Goal: Task Accomplishment & Management: Use online tool/utility

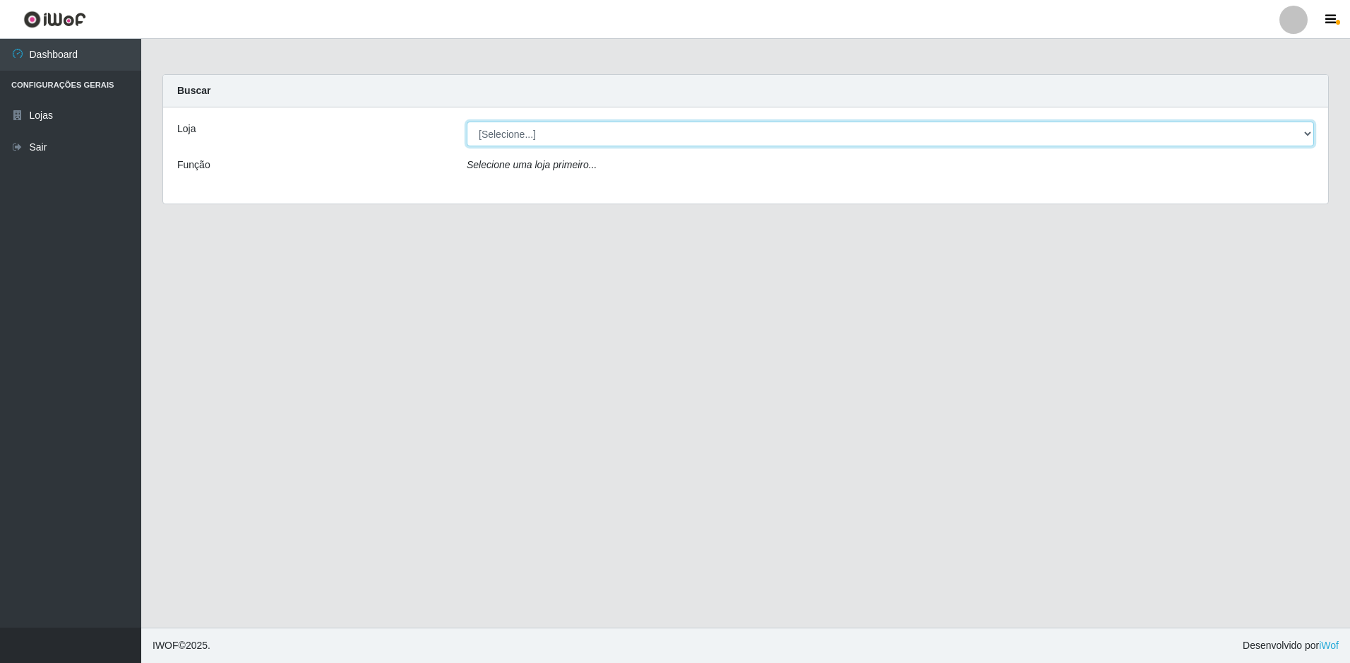
click at [674, 135] on select "[Selecione...] Extrabom - Loja 13 [GEOGRAPHIC_DATA]" at bounding box center [891, 133] width 848 height 25
click at [1218, 133] on select "[Selecione...] Extrabom - Loja 13 [GEOGRAPHIC_DATA]" at bounding box center [891, 133] width 848 height 25
click at [666, 143] on select "[Selecione...] Extrabom - Loja 13 [GEOGRAPHIC_DATA]" at bounding box center [891, 133] width 848 height 25
select select "436"
click at [467, 121] on select "[Selecione...] Extrabom - Loja 13 [GEOGRAPHIC_DATA]" at bounding box center [891, 133] width 848 height 25
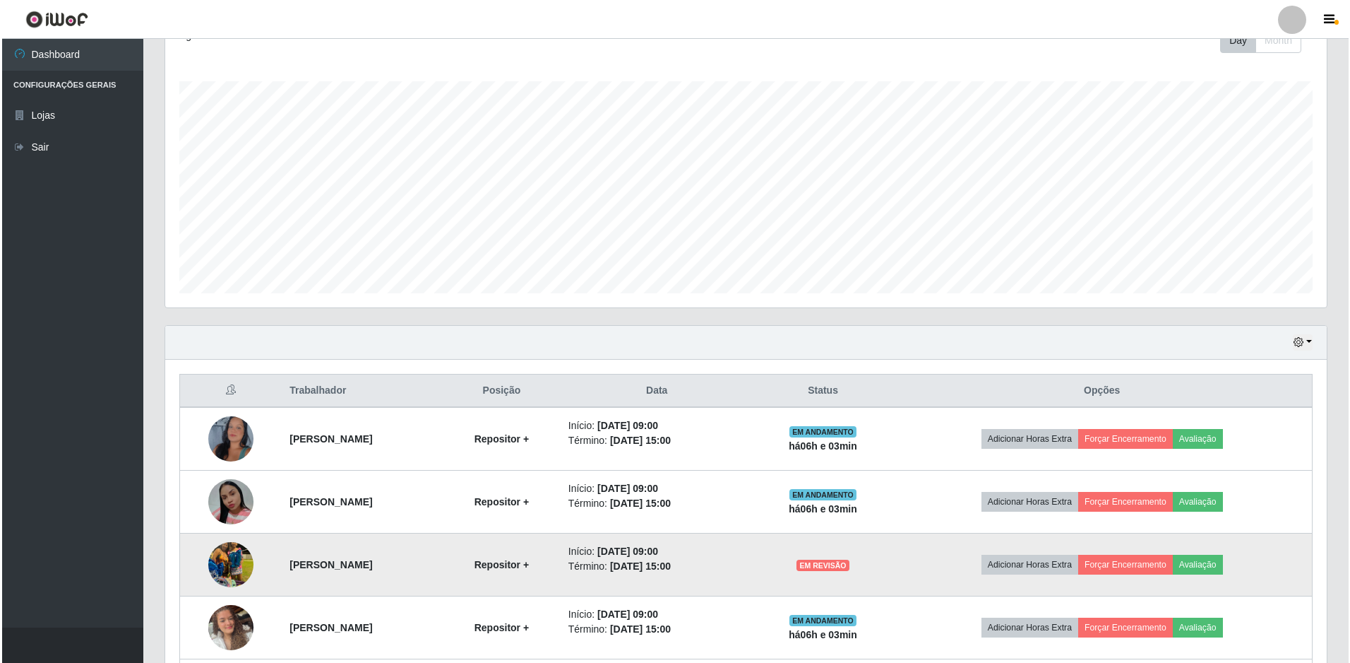
scroll to position [283, 0]
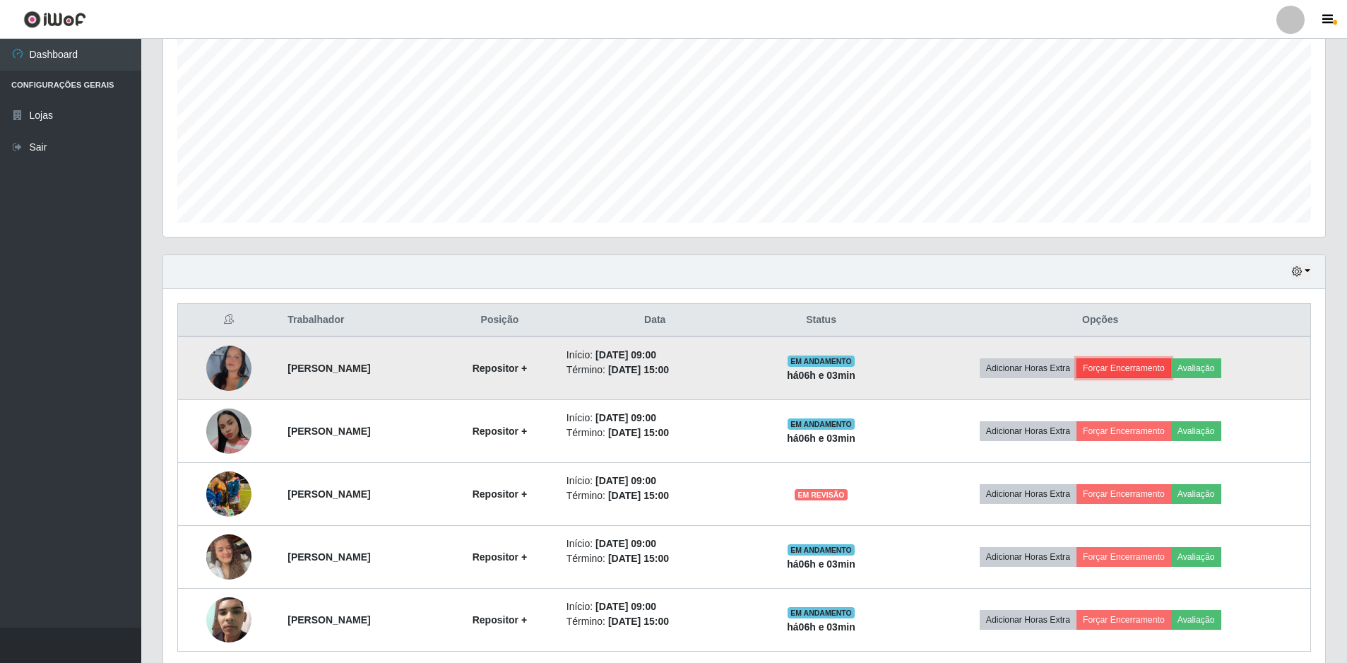
click at [1165, 369] on button "Forçar Encerramento" at bounding box center [1123, 368] width 95 height 20
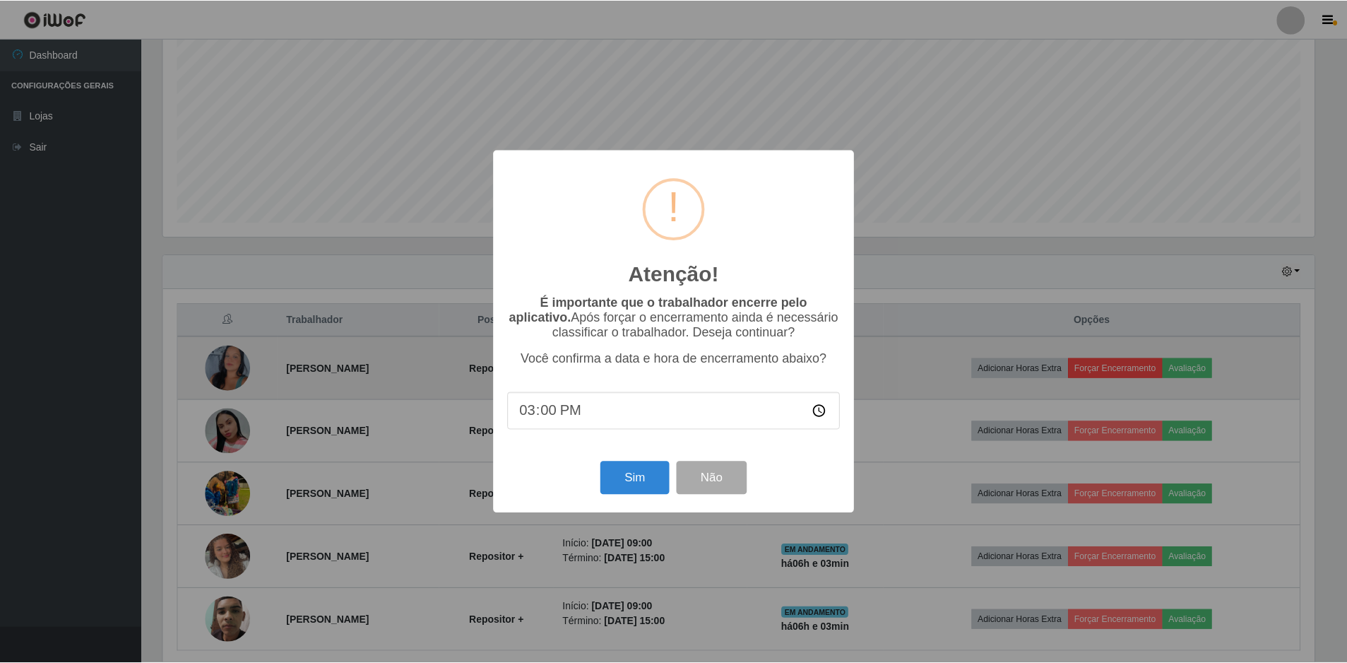
scroll to position [293, 1155]
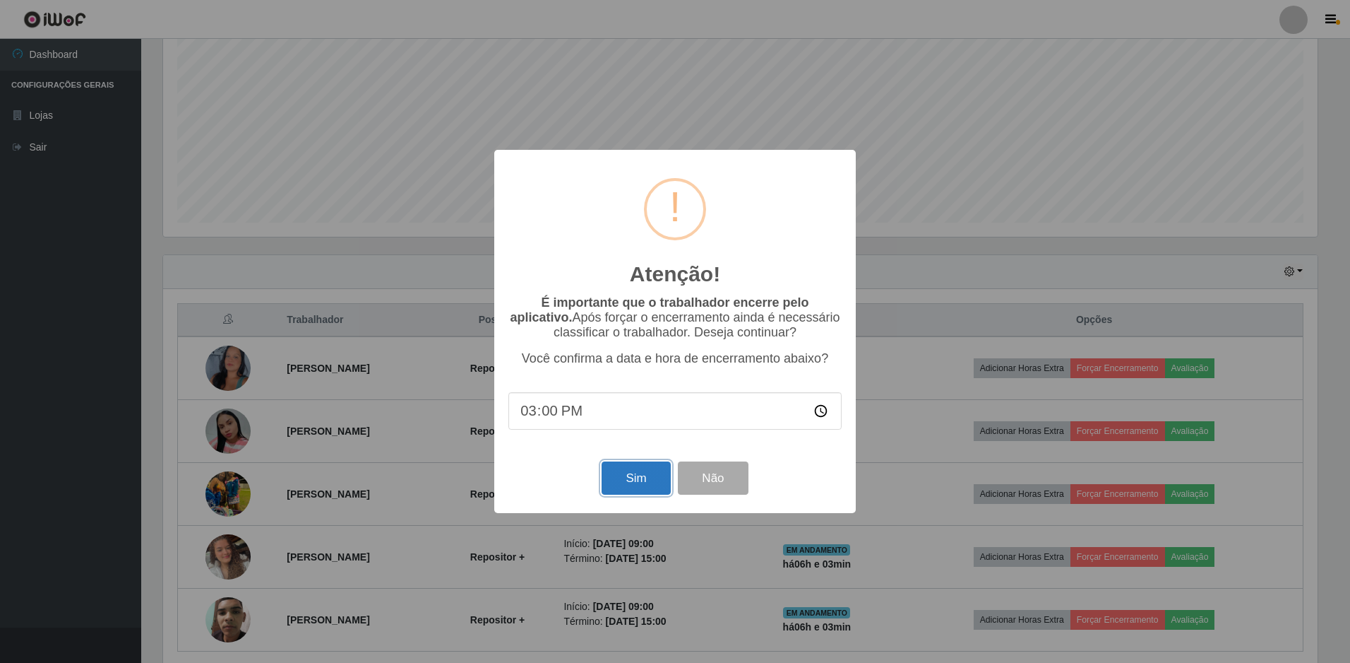
click at [636, 480] on button "Sim" at bounding box center [636, 477] width 69 height 33
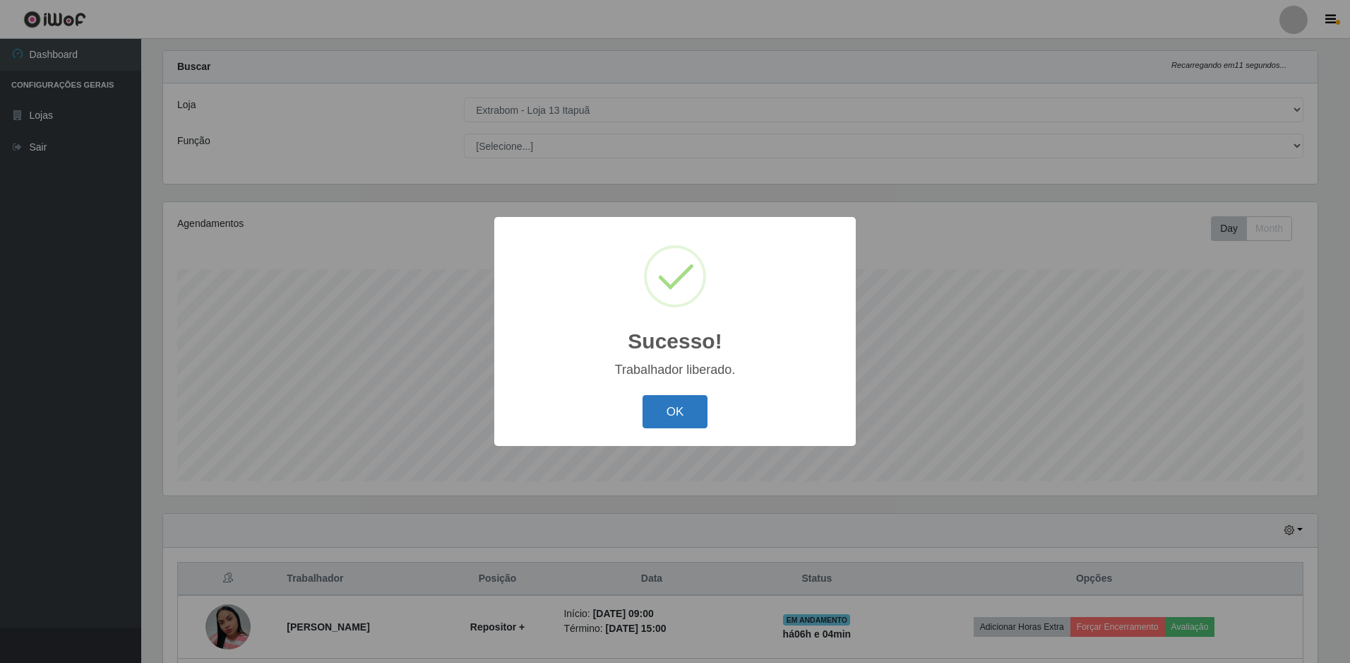
click at [672, 413] on button "OK" at bounding box center [676, 411] width 66 height 33
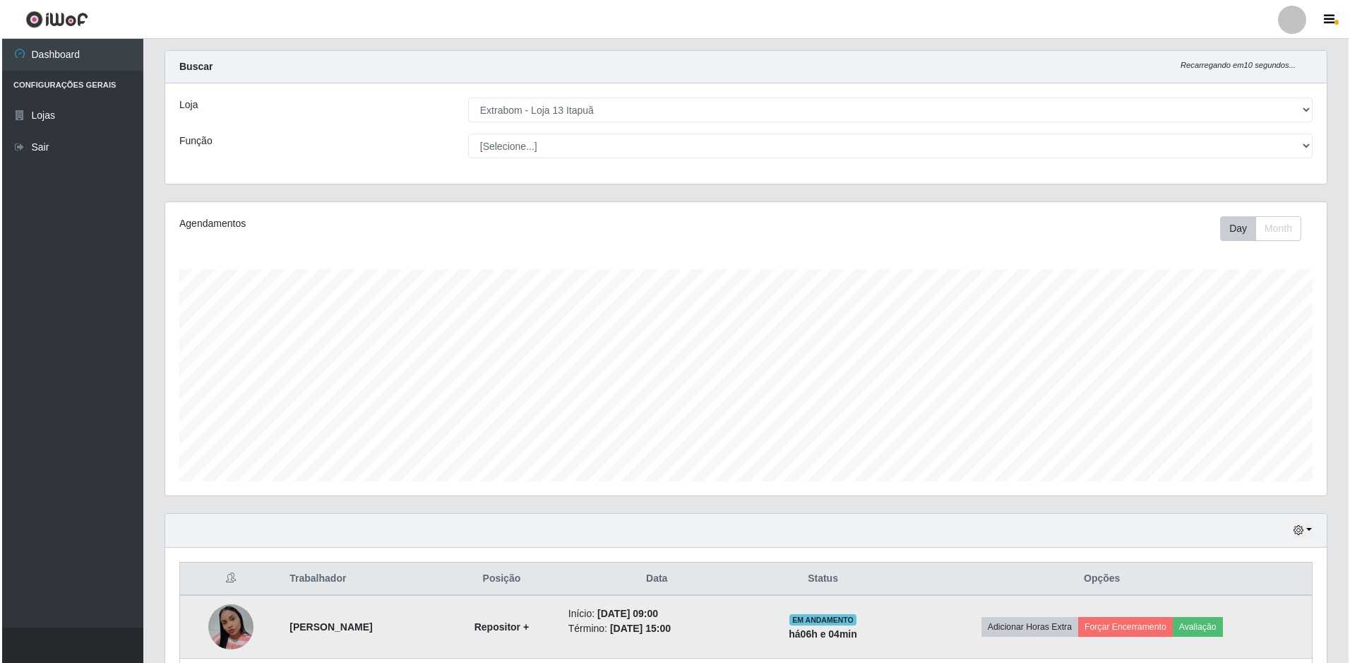
scroll to position [236, 0]
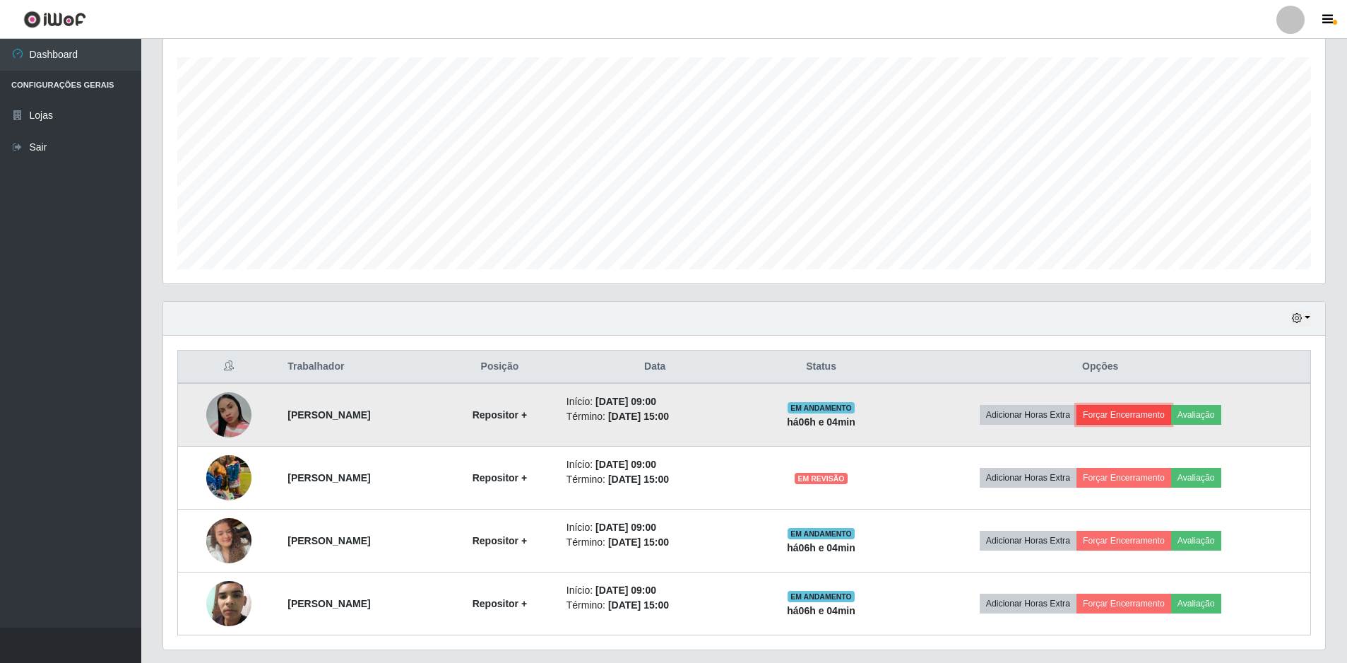
click at [1148, 414] on button "Forçar Encerramento" at bounding box center [1123, 415] width 95 height 20
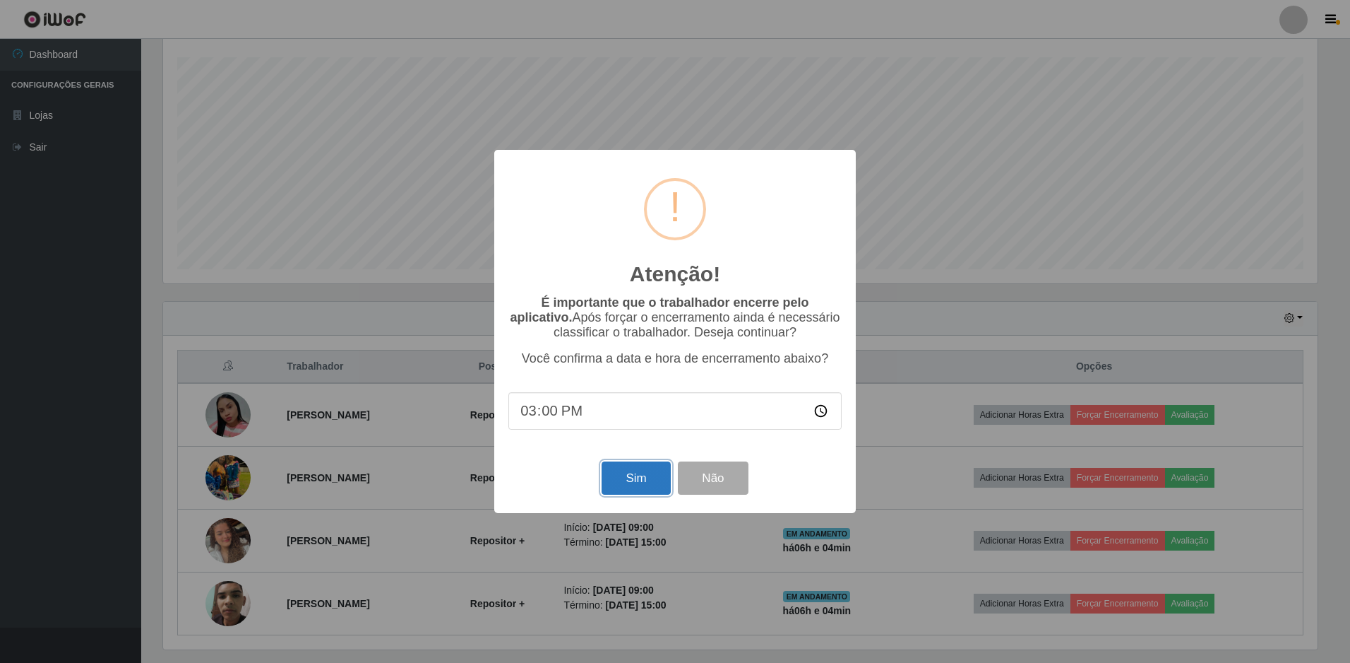
click at [633, 475] on button "Sim" at bounding box center [636, 477] width 69 height 33
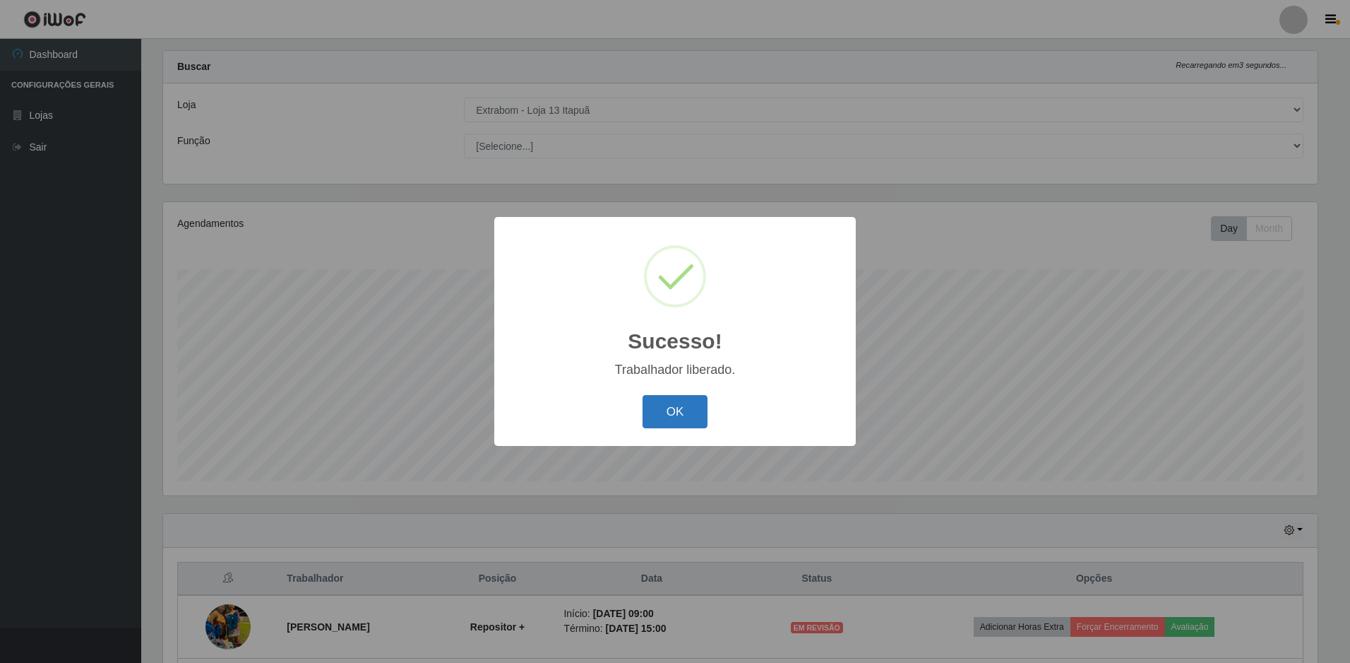
click at [666, 408] on button "OK" at bounding box center [676, 411] width 66 height 33
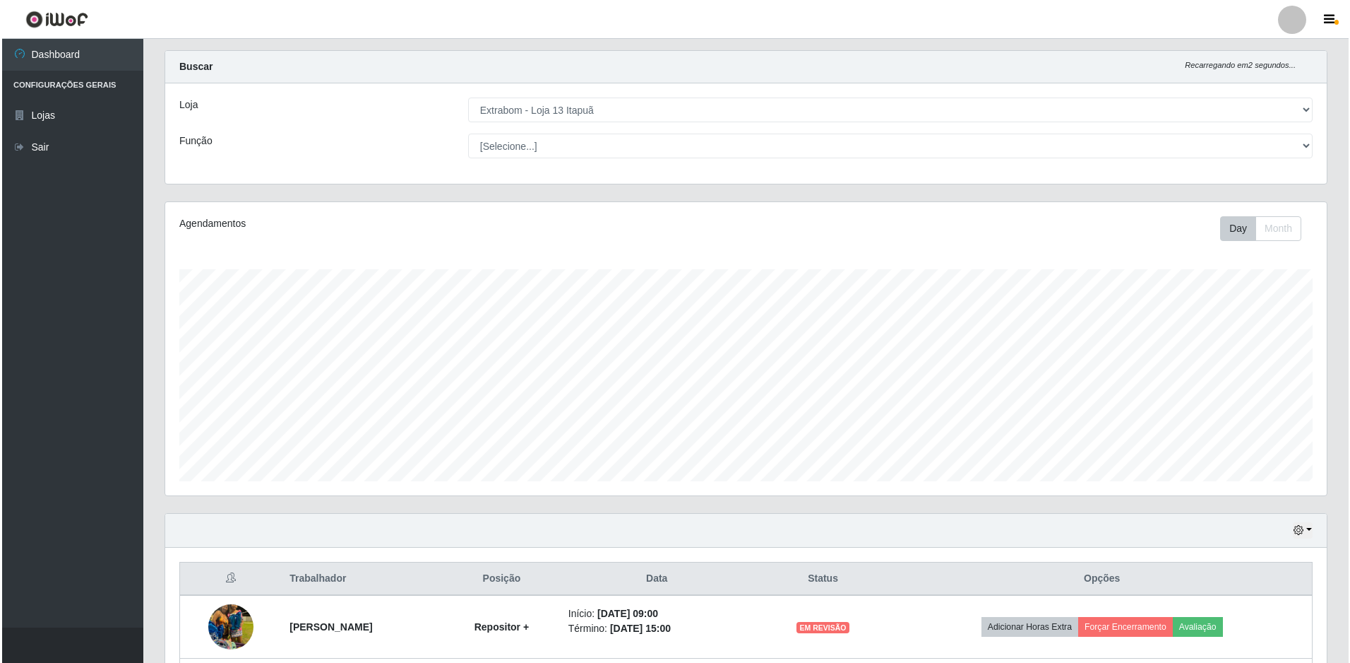
scroll to position [213, 0]
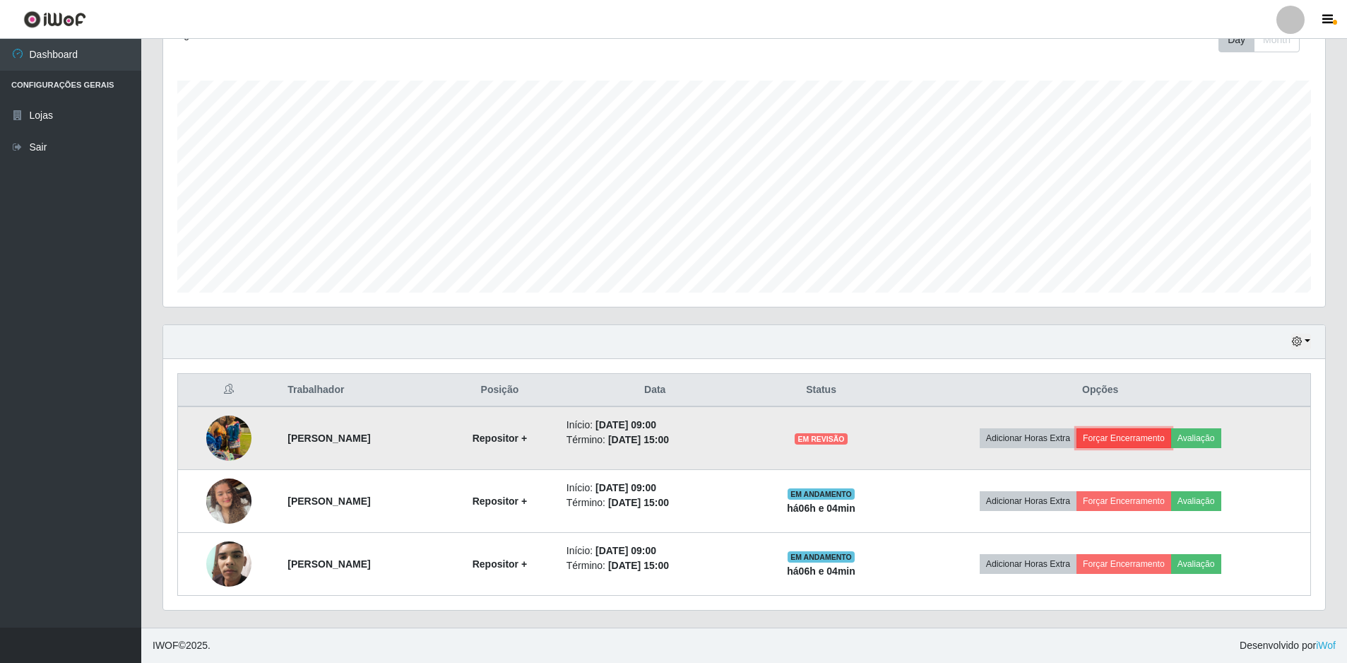
click at [1141, 436] on button "Forçar Encerramento" at bounding box center [1123, 438] width 95 height 20
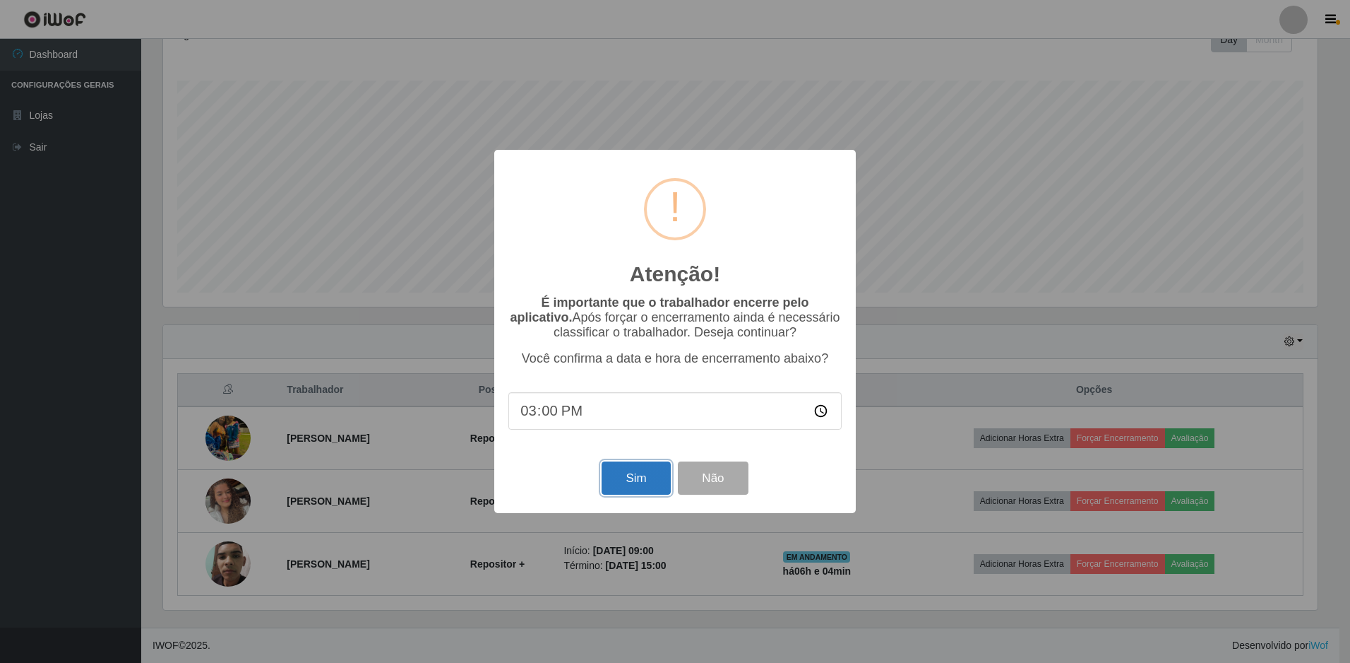
click at [621, 487] on button "Sim" at bounding box center [636, 477] width 69 height 33
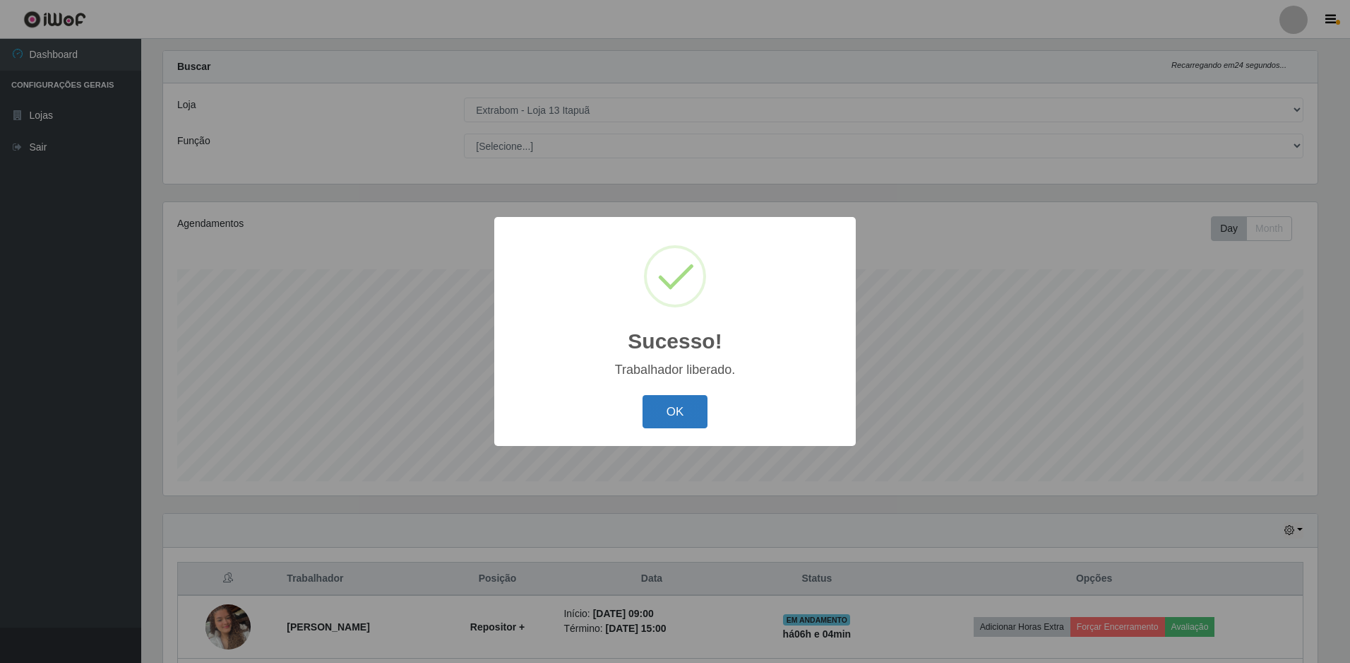
click at [682, 406] on button "OK" at bounding box center [676, 411] width 66 height 33
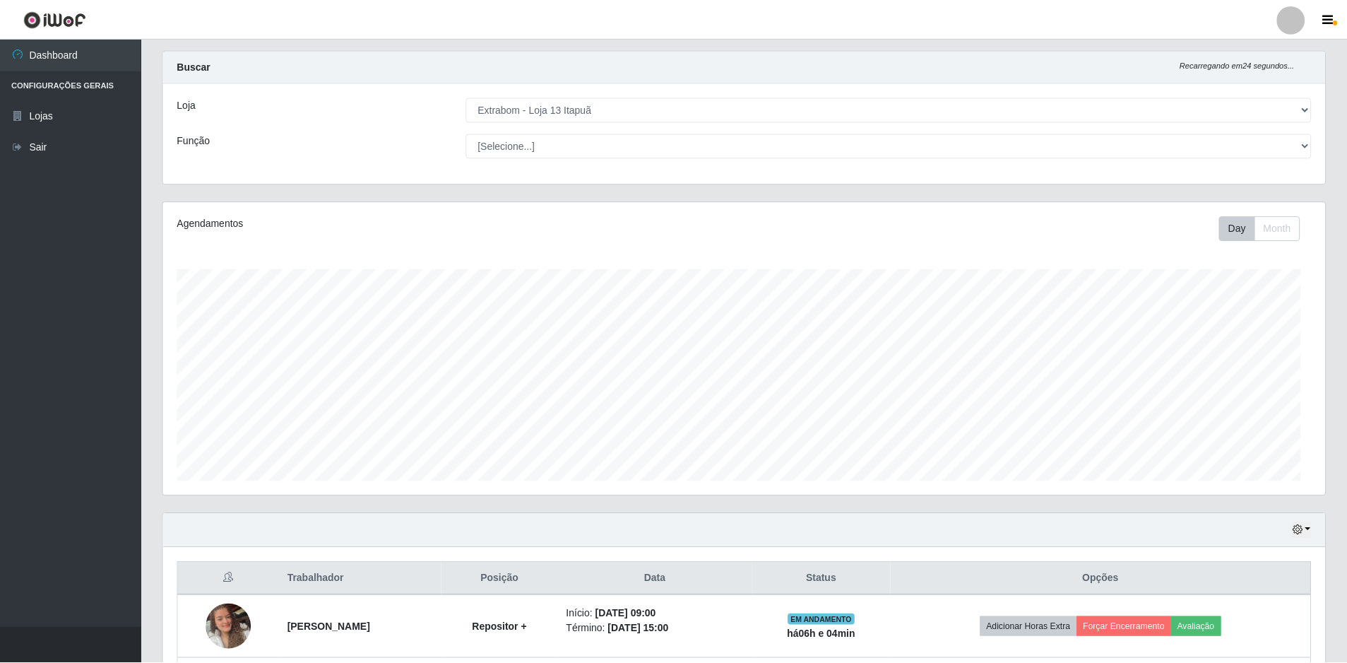
scroll to position [0, 0]
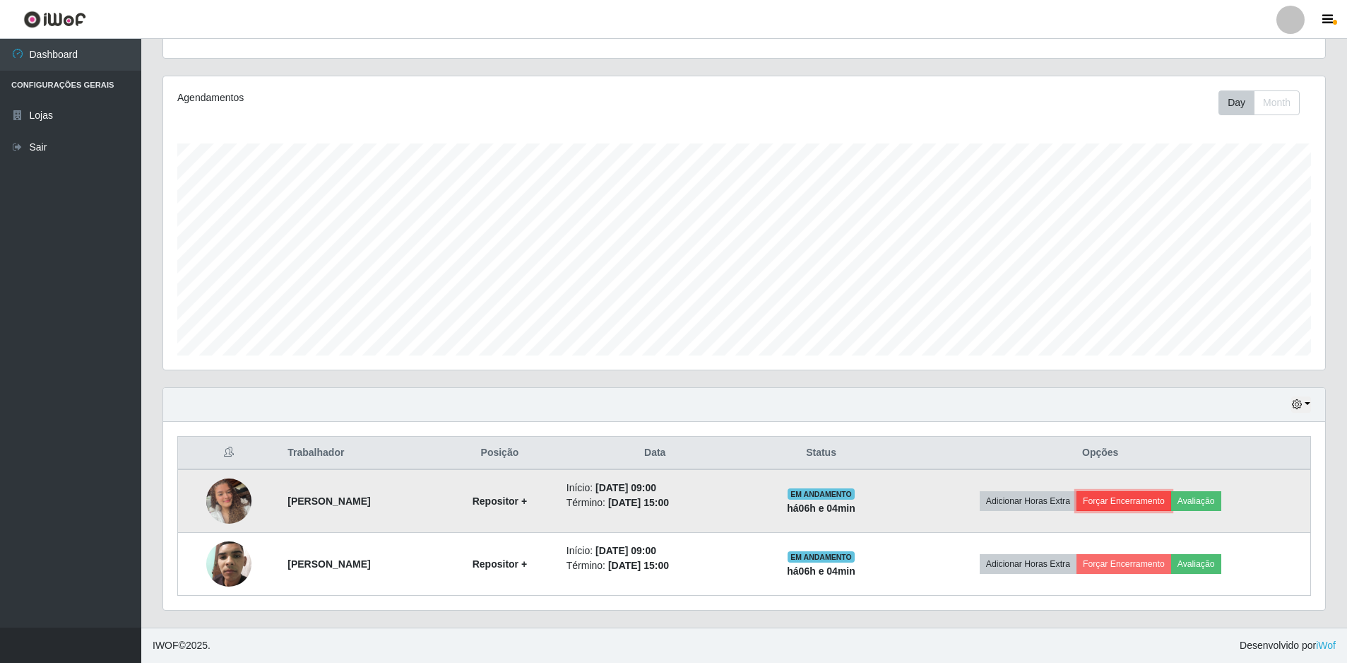
click at [1151, 501] on button "Forçar Encerramento" at bounding box center [1123, 501] width 95 height 20
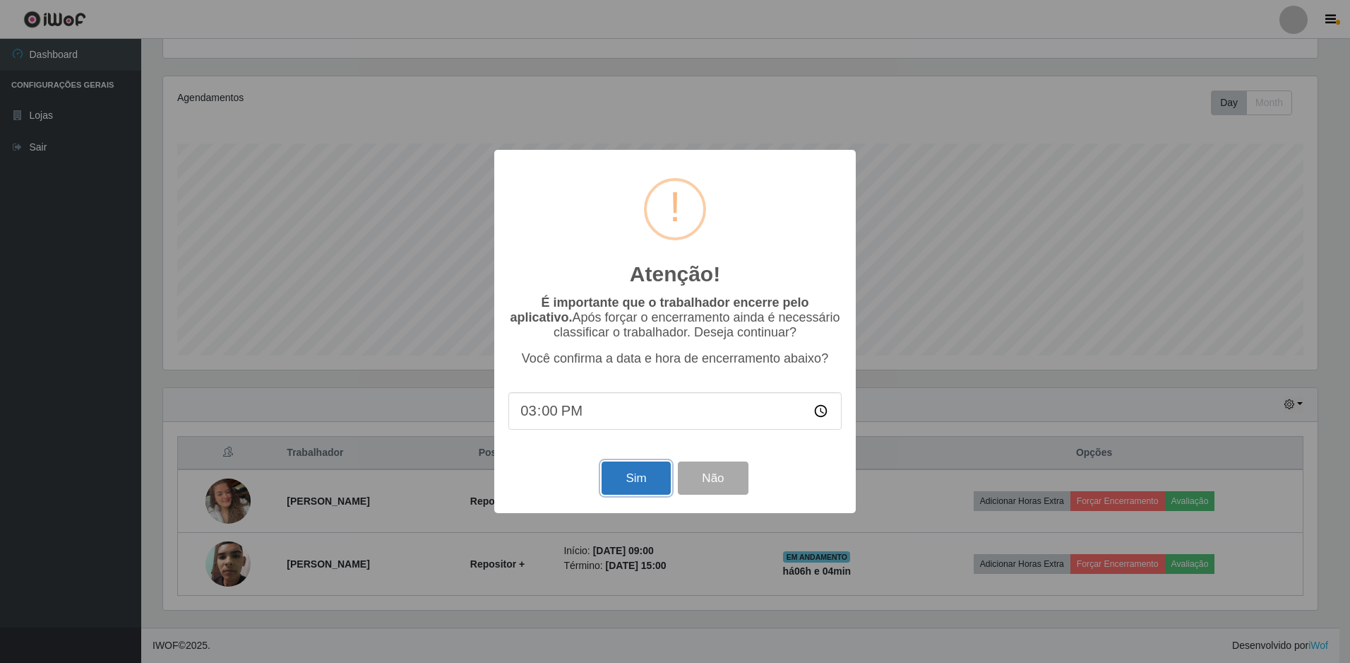
click at [635, 487] on button "Sim" at bounding box center [636, 477] width 69 height 33
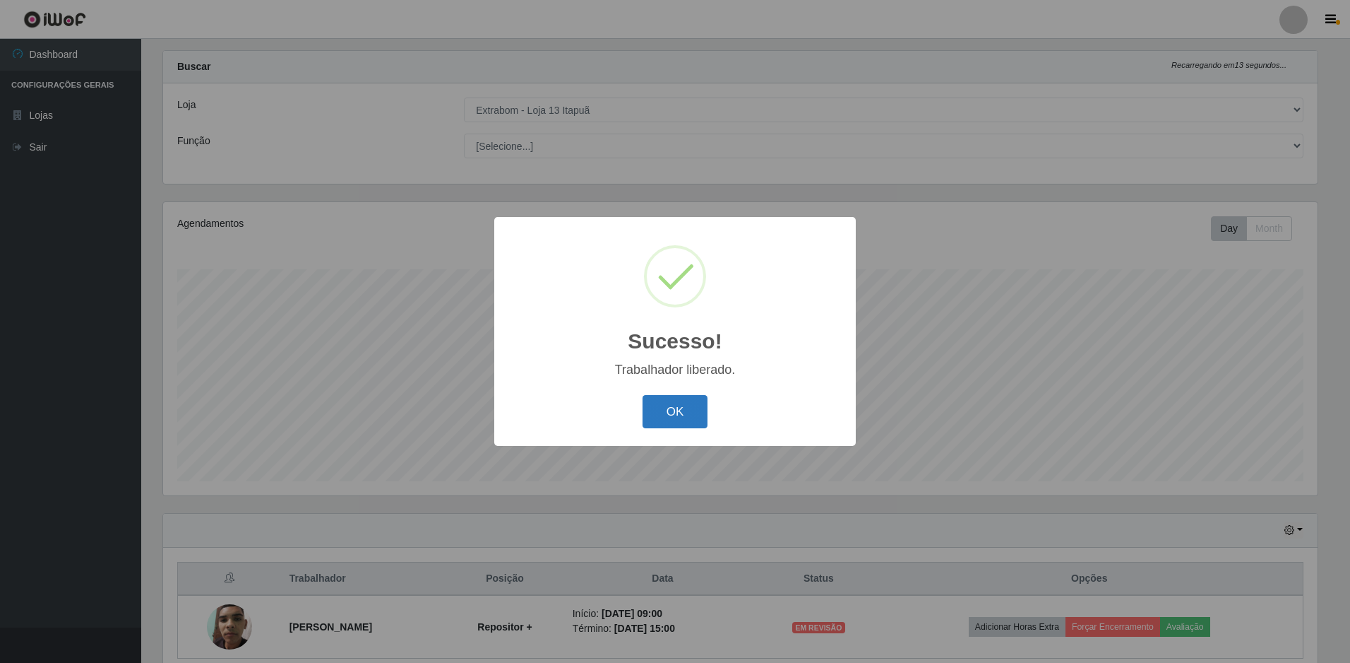
click at [655, 407] on button "OK" at bounding box center [676, 411] width 66 height 33
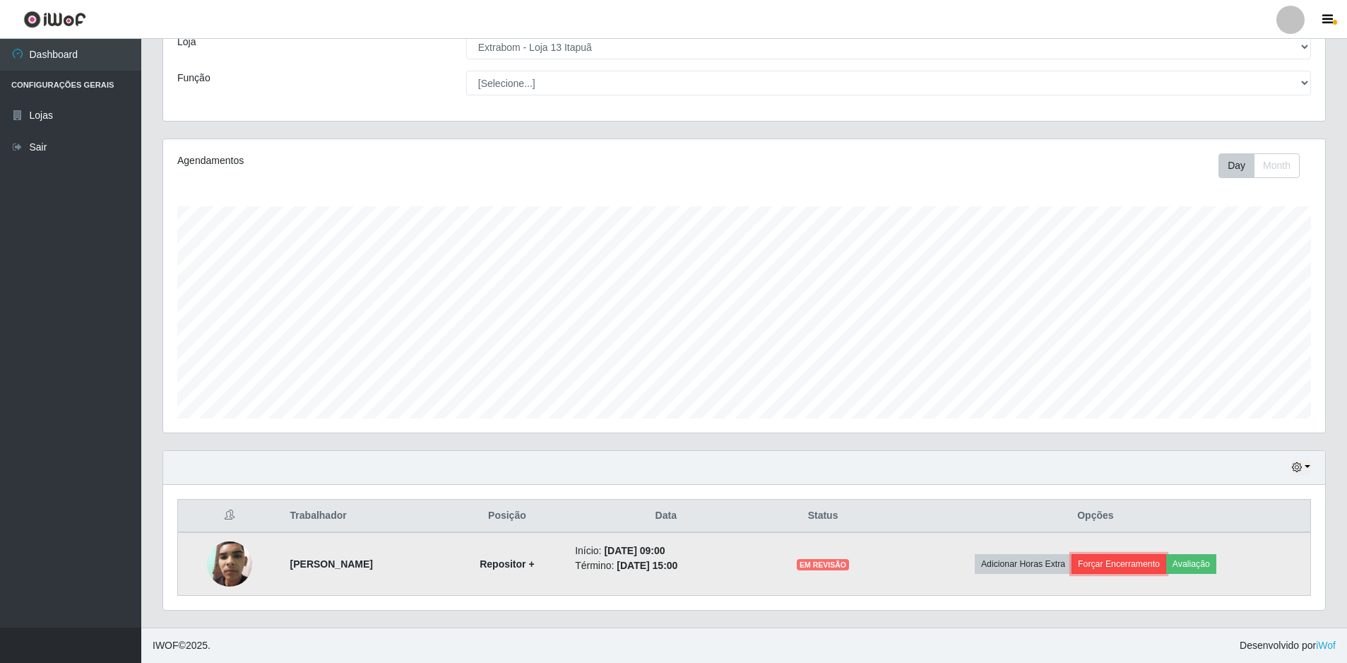
click at [1134, 566] on button "Forçar Encerramento" at bounding box center [1118, 564] width 95 height 20
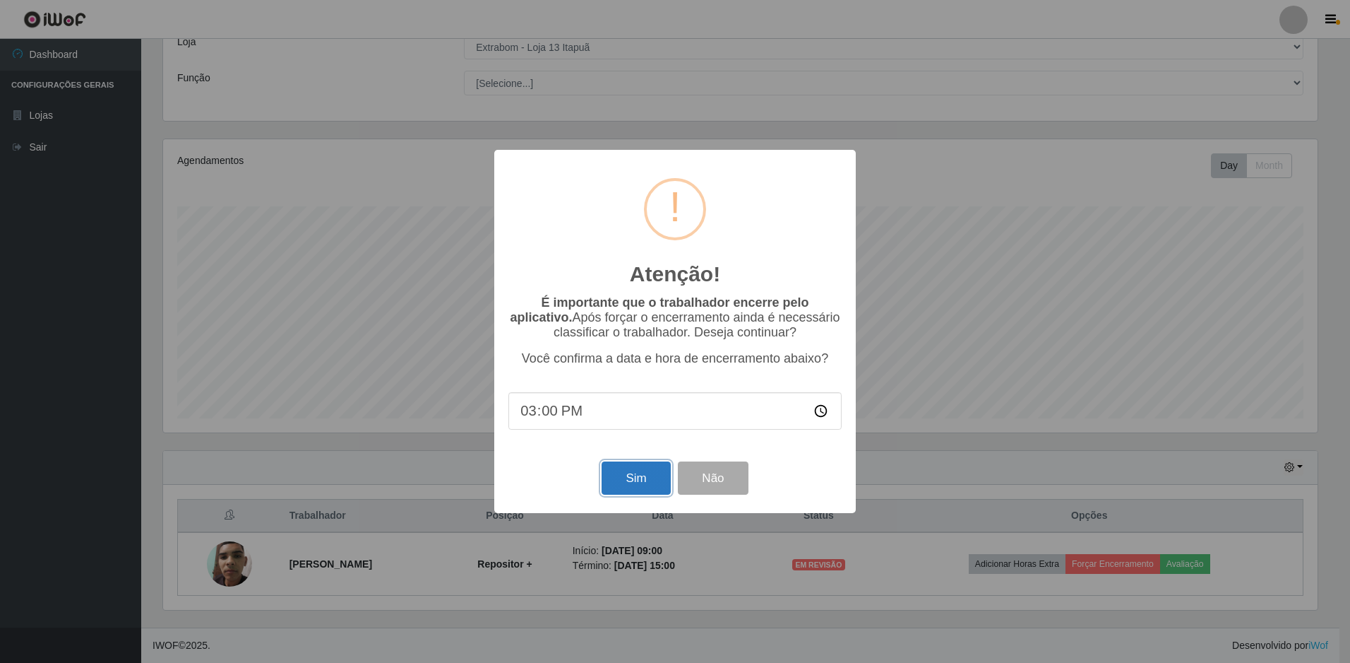
click at [607, 482] on button "Sim" at bounding box center [636, 477] width 69 height 33
